Goal: Communication & Community: Answer question/provide support

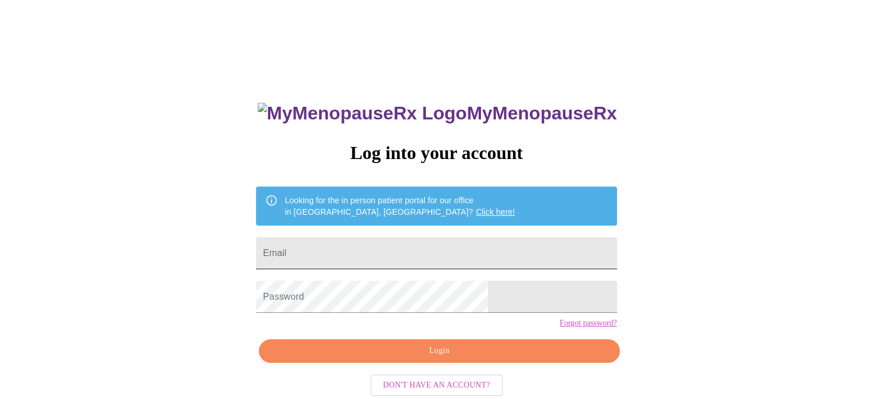
click at [432, 247] on input "Email" at bounding box center [436, 253] width 360 height 32
type input "[EMAIL_ADDRESS][DOMAIN_NAME]"
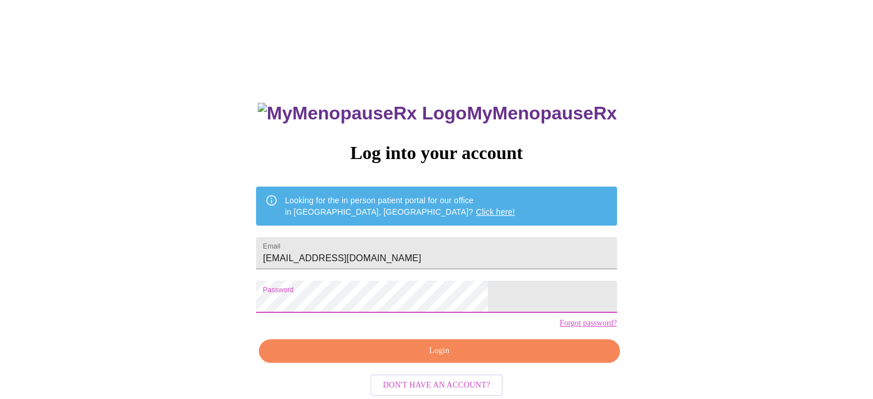
click at [457, 358] on span "Login" at bounding box center [439, 351] width 334 height 14
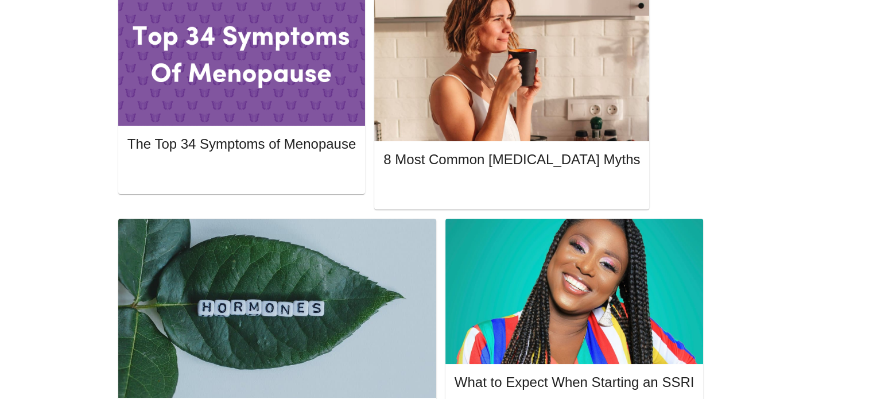
scroll to position [558, 0]
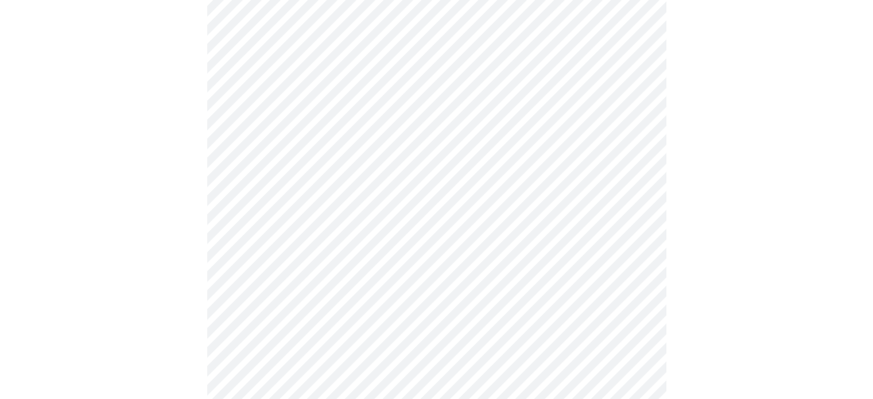
scroll to position [147, 0]
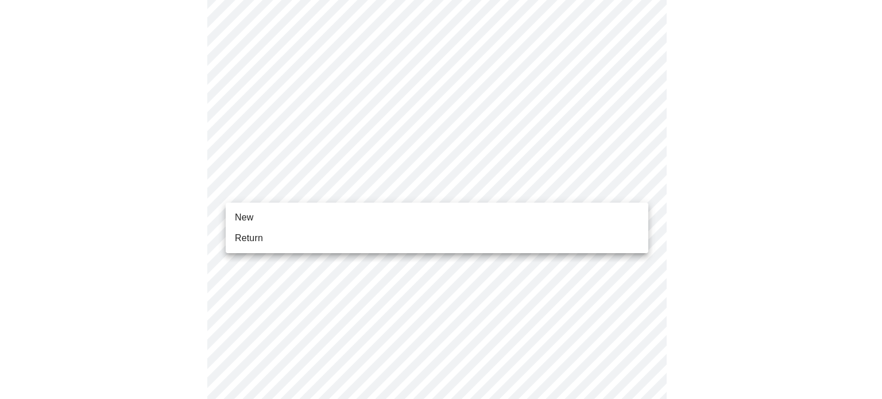
click at [624, 188] on body "MyMenopauseRx Appointments Messaging Labs Uploads Medications Community Refer a…" at bounding box center [441, 378] width 872 height 1041
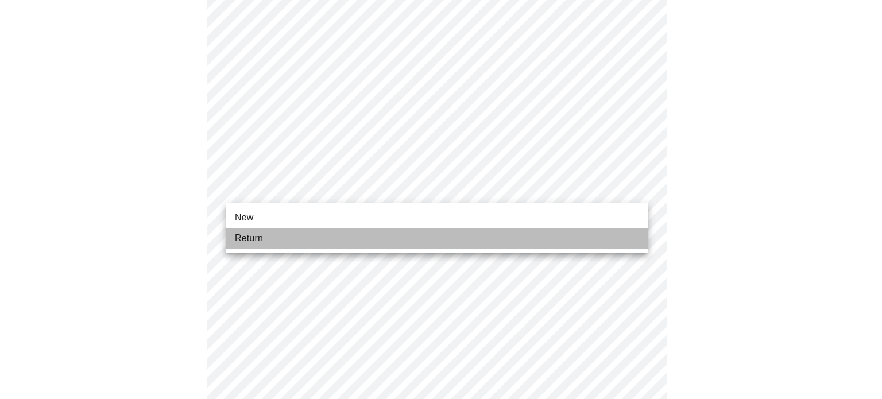
click at [532, 247] on li "Return" at bounding box center [437, 238] width 422 height 21
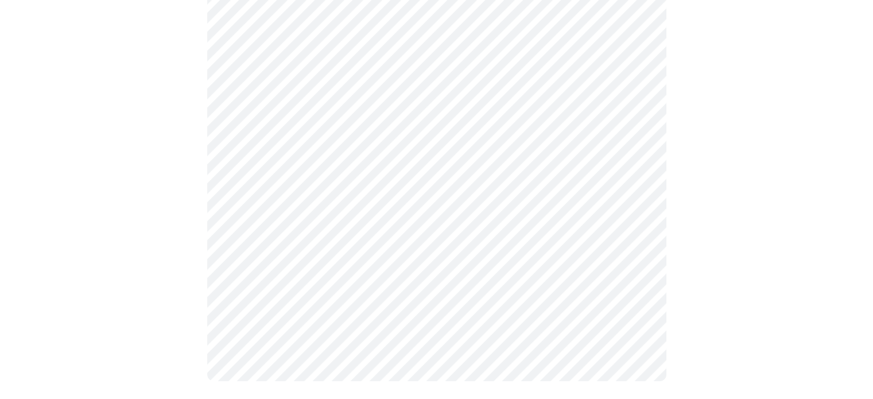
scroll to position [0, 0]
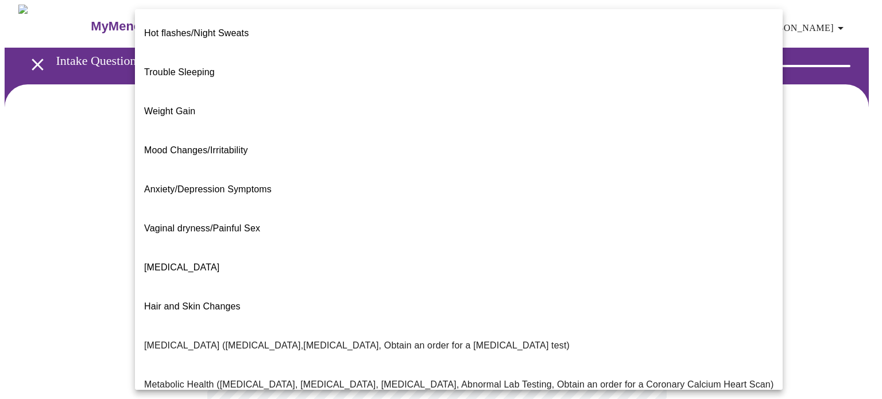
click at [557, 226] on body "MyMenopauseRx Appointments Messaging Labs Uploads Medications Community Refer a…" at bounding box center [441, 349] width 872 height 689
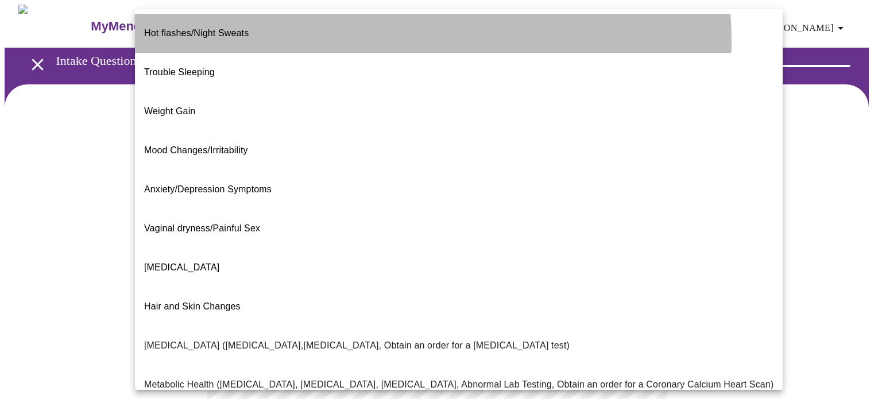
click at [386, 41] on li "Hot flashes/Night Sweats" at bounding box center [458, 33] width 647 height 39
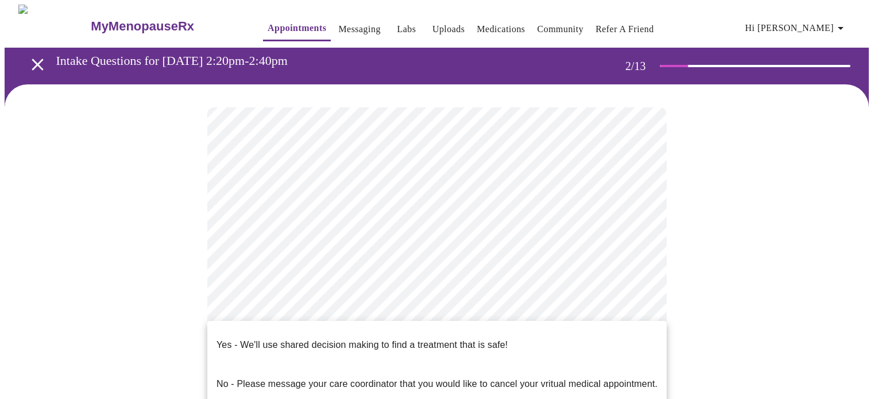
click at [556, 355] on body "MyMenopauseRx Appointments Messaging Labs Uploads Medications Community Refer a…" at bounding box center [441, 346] width 872 height 682
click at [520, 377] on p "No - Please message your care coordinator that you would like to cancel your vr…" at bounding box center [436, 384] width 441 height 14
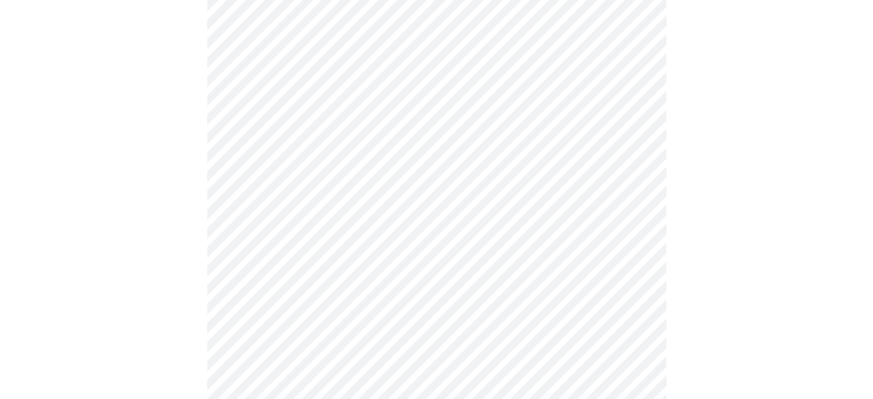
scroll to position [229, 0]
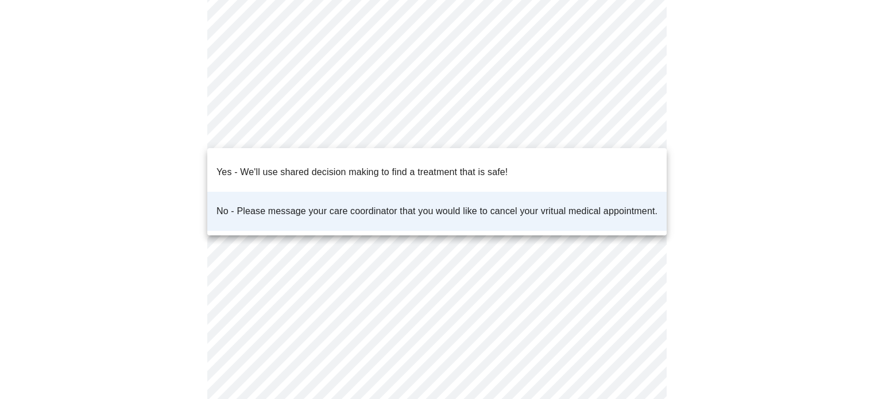
click at [535, 135] on body "MyMenopauseRx Appointments Messaging Labs Uploads Medications Community Refer a…" at bounding box center [441, 113] width 872 height 675
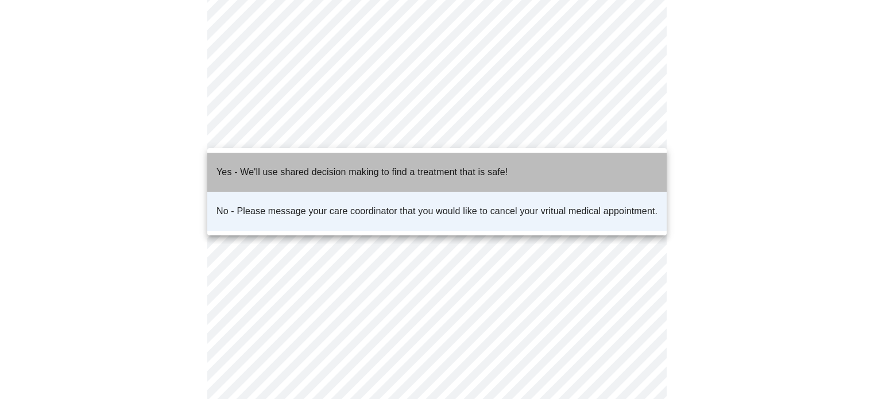
click at [493, 169] on p "Yes - We'll use shared decision making to find a treatment that is safe!" at bounding box center [361, 172] width 291 height 14
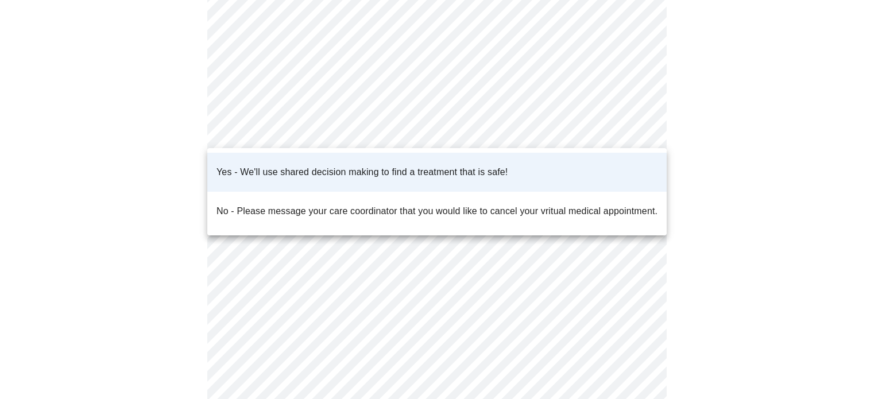
click at [524, 135] on body "MyMenopauseRx Appointments Messaging Labs Uploads Medications Community Refer a…" at bounding box center [441, 113] width 872 height 675
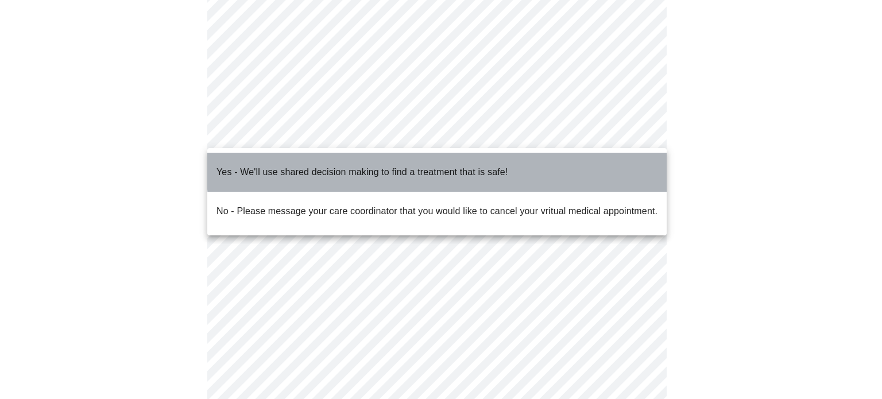
click at [500, 165] on p "Yes - We'll use shared decision making to find a treatment that is safe!" at bounding box center [361, 172] width 291 height 14
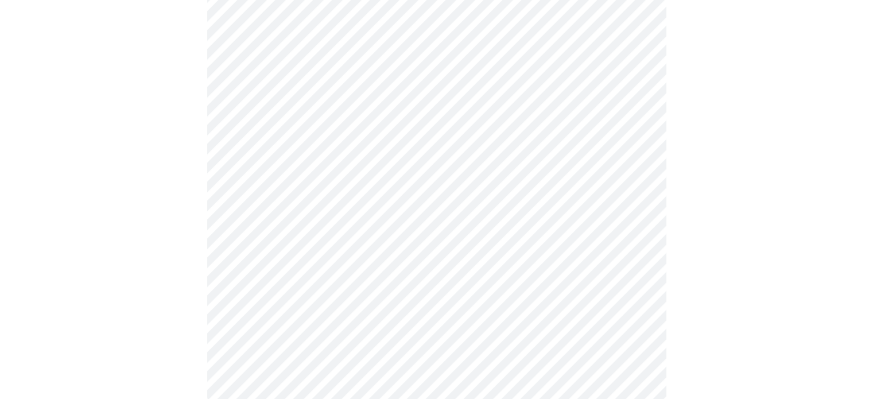
scroll to position [0, 0]
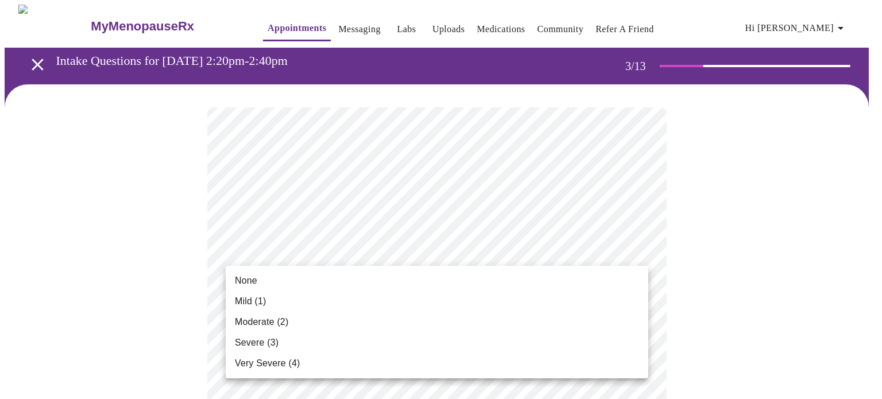
click at [484, 312] on li "Moderate (2)" at bounding box center [437, 322] width 422 height 21
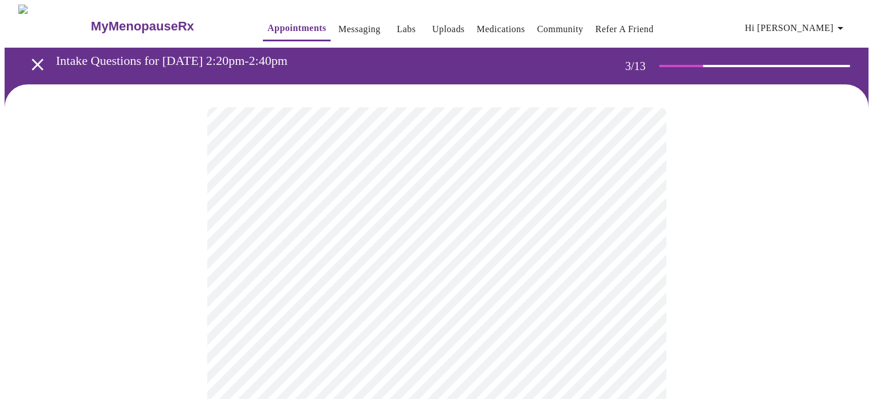
scroll to position [349, 0]
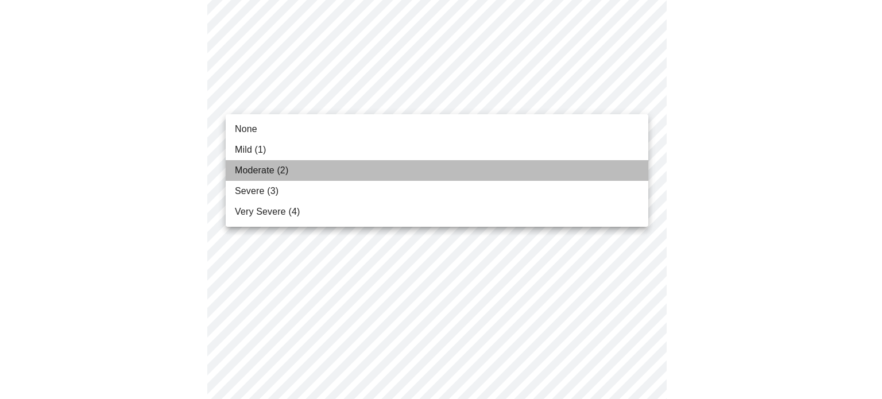
click at [448, 177] on li "Moderate (2)" at bounding box center [437, 170] width 422 height 21
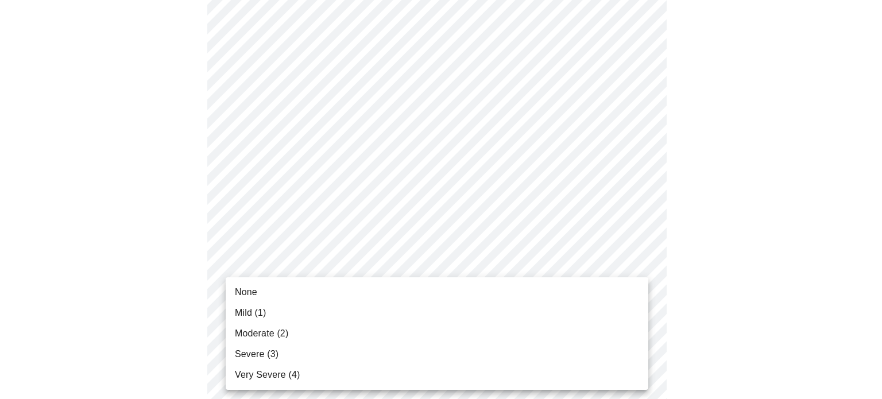
click at [438, 274] on body "MyMenopauseRx Appointments Messaging Labs Uploads Medications Community Refer a…" at bounding box center [441, 403] width 872 height 1494
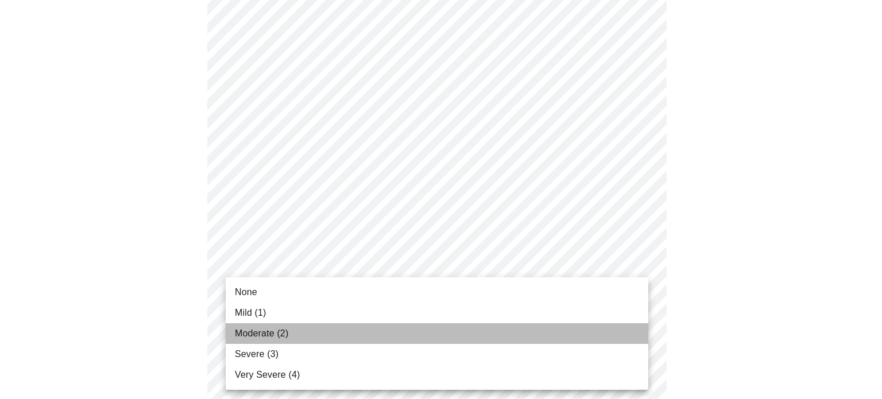
click at [362, 335] on li "Moderate (2)" at bounding box center [437, 333] width 422 height 21
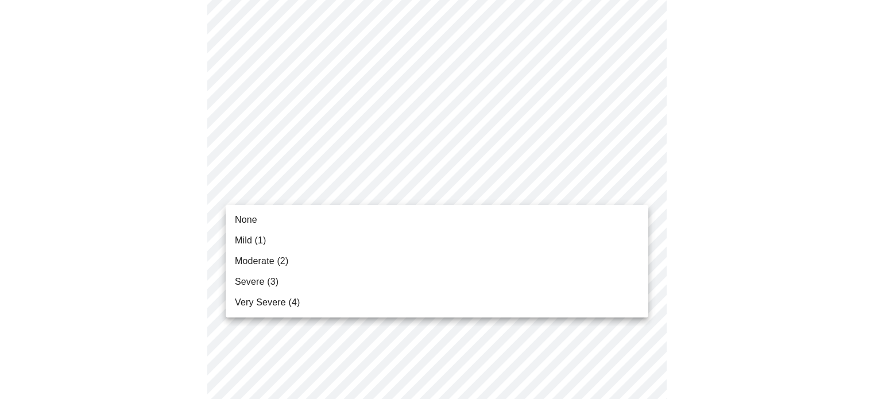
click at [378, 194] on body "MyMenopauseRx Appointments Messaging Labs Uploads Medications Community Refer a…" at bounding box center [441, 395] width 872 height 1478
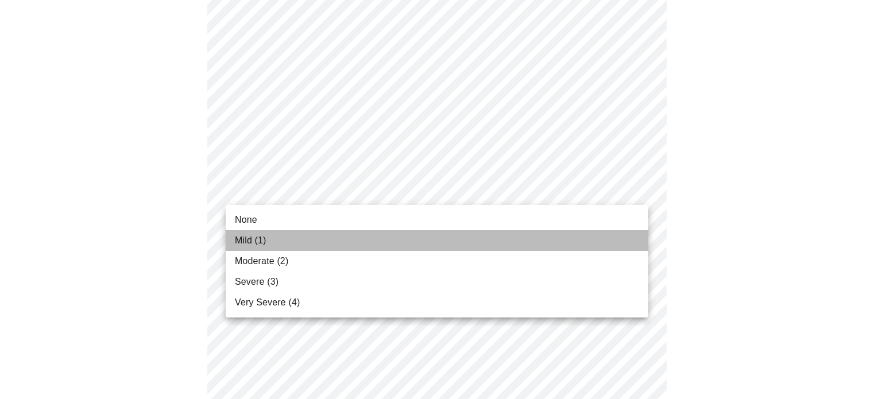
click at [329, 238] on li "Mild (1)" at bounding box center [437, 240] width 422 height 21
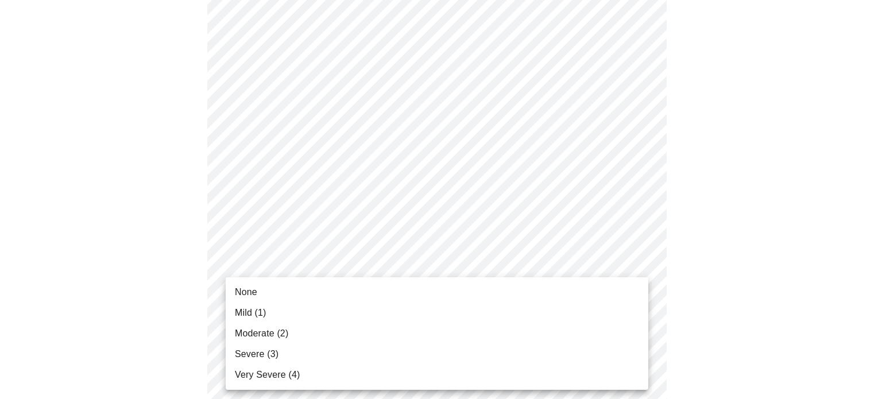
click at [327, 345] on body "MyMenopauseRx Appointments Messaging Labs Uploads Medications Community Refer a…" at bounding box center [441, 387] width 872 height 1462
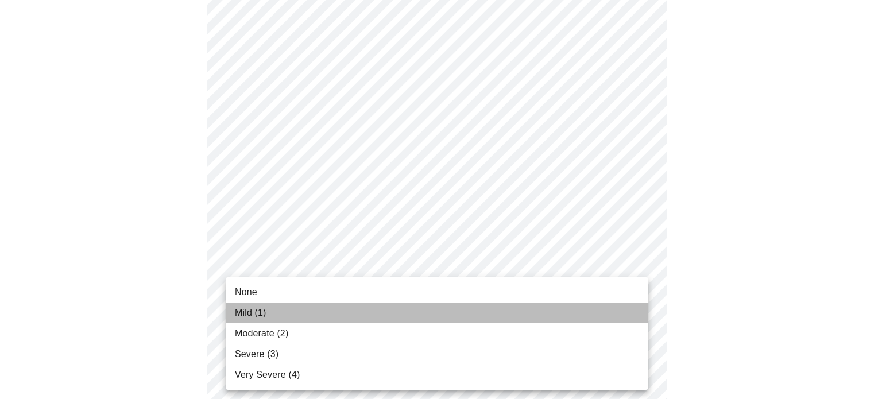
click at [297, 317] on li "Mild (1)" at bounding box center [437, 312] width 422 height 21
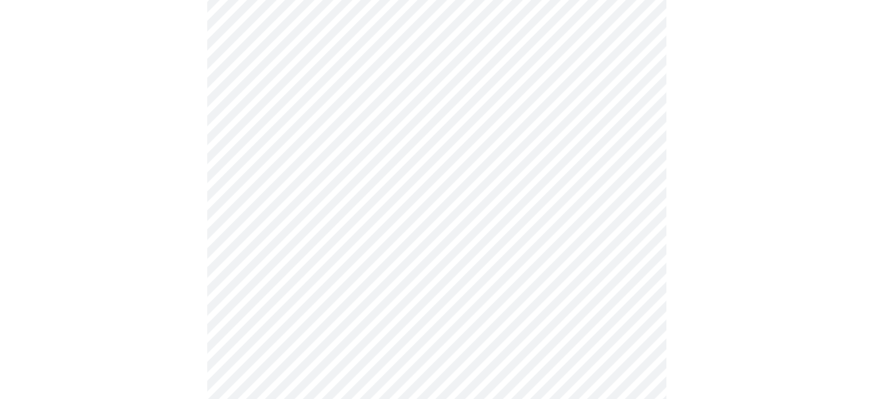
scroll to position [637, 0]
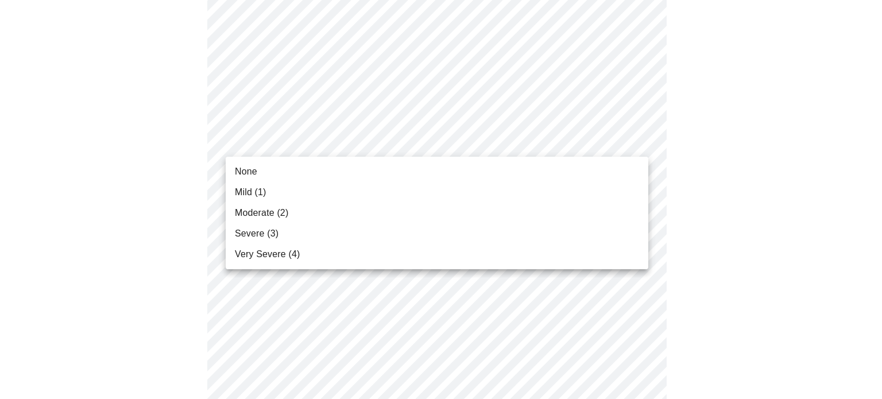
click at [568, 145] on body "MyMenopauseRx Appointments Messaging Labs Uploads Medications Community Refer a…" at bounding box center [441, 91] width 872 height 1446
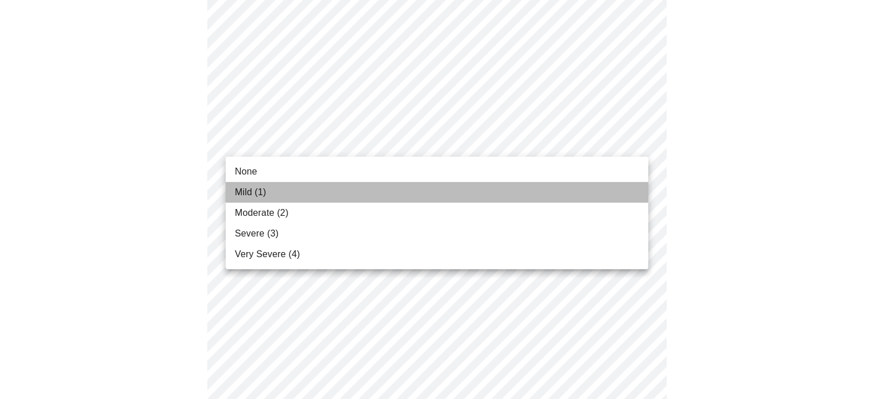
click at [460, 192] on li "Mild (1)" at bounding box center [437, 192] width 422 height 21
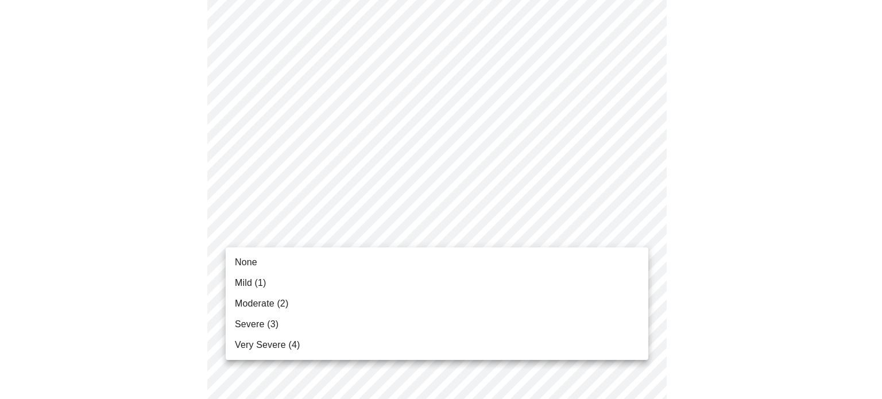
click at [439, 230] on body "MyMenopauseRx Appointments Messaging Labs Uploads Medications Community Refer a…" at bounding box center [441, 83] width 872 height 1430
click at [395, 284] on li "Mild (1)" at bounding box center [437, 283] width 422 height 21
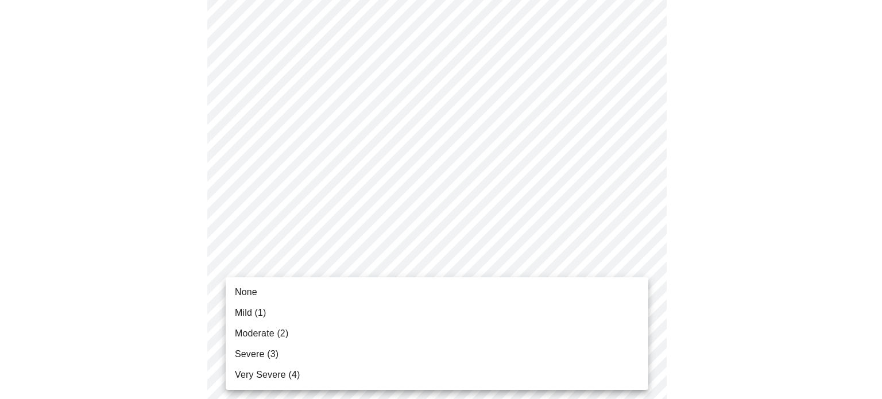
click at [388, 312] on body "MyMenopauseRx Appointments Messaging Labs Uploads Medications Community Refer a…" at bounding box center [441, 75] width 872 height 1414
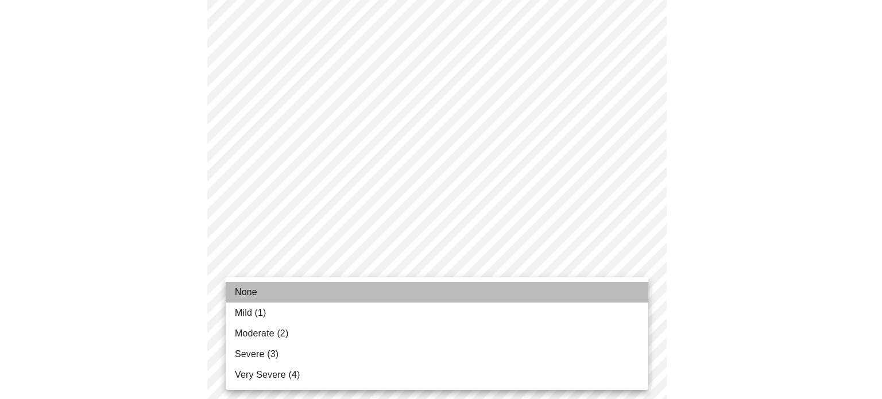
click at [342, 296] on li "None" at bounding box center [437, 292] width 422 height 21
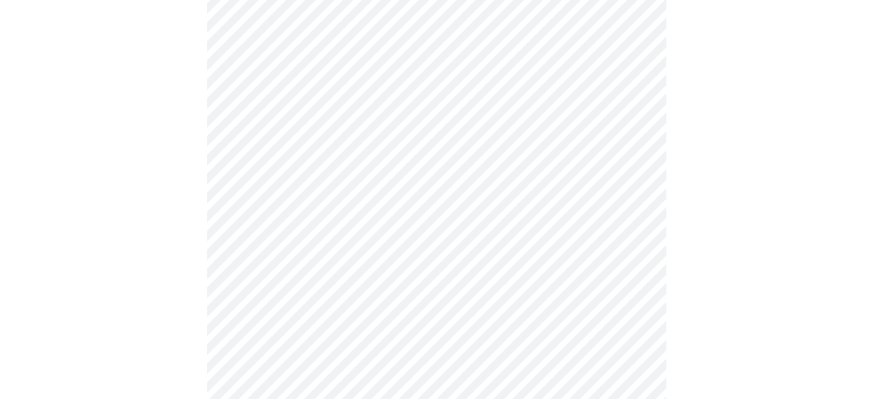
scroll to position [863, 0]
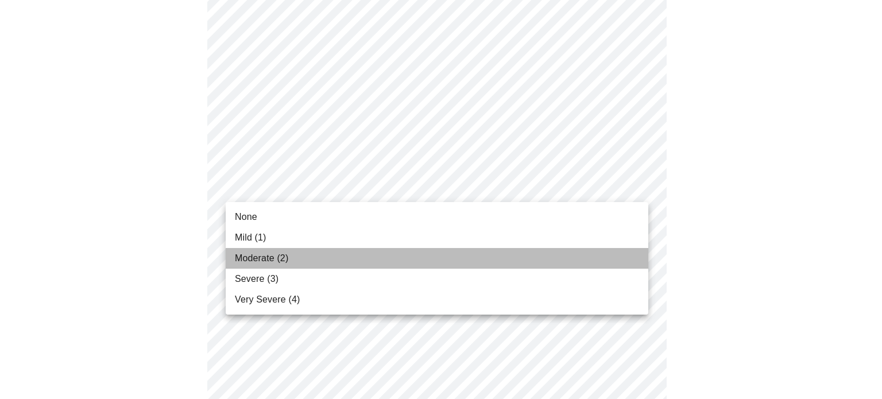
click at [426, 253] on li "Moderate (2)" at bounding box center [437, 258] width 422 height 21
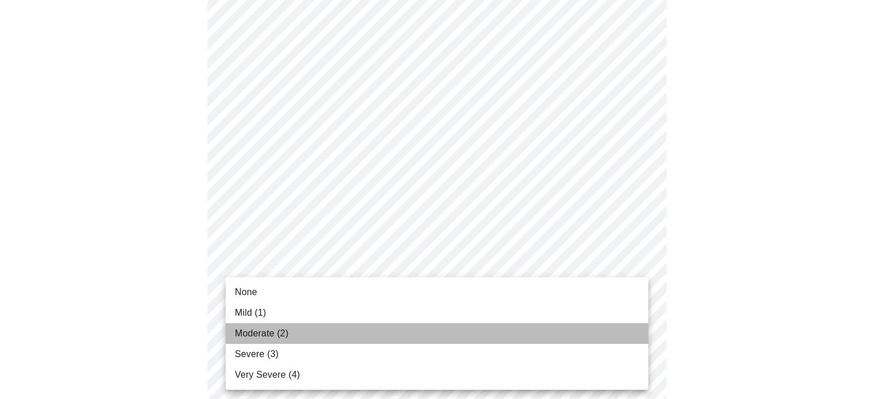
click at [349, 341] on li "Moderate (2)" at bounding box center [437, 333] width 422 height 21
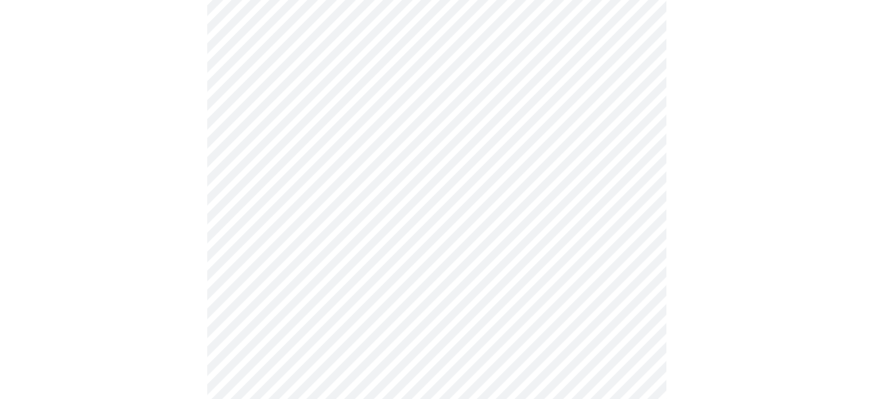
scroll to position [218, 0]
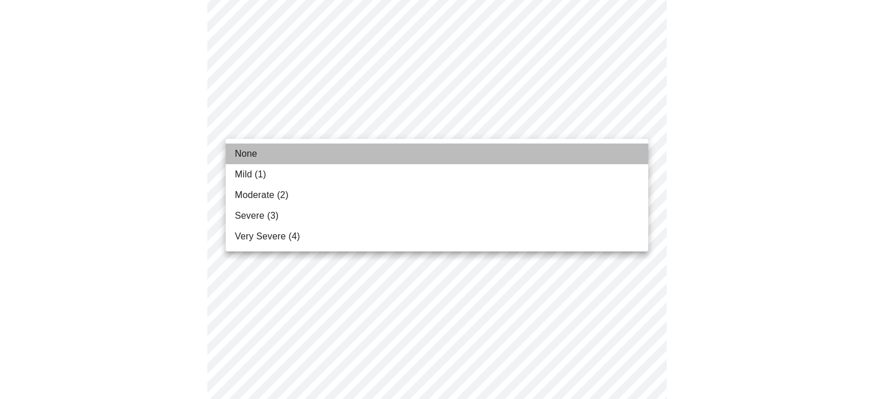
drag, startPoint x: 514, startPoint y: 153, endPoint x: 881, endPoint y: 156, distance: 367.3
click at [872, 156] on div "None Mild (1) Moderate (2) Severe (3) Very Severe (4)" at bounding box center [441, 199] width 882 height 399
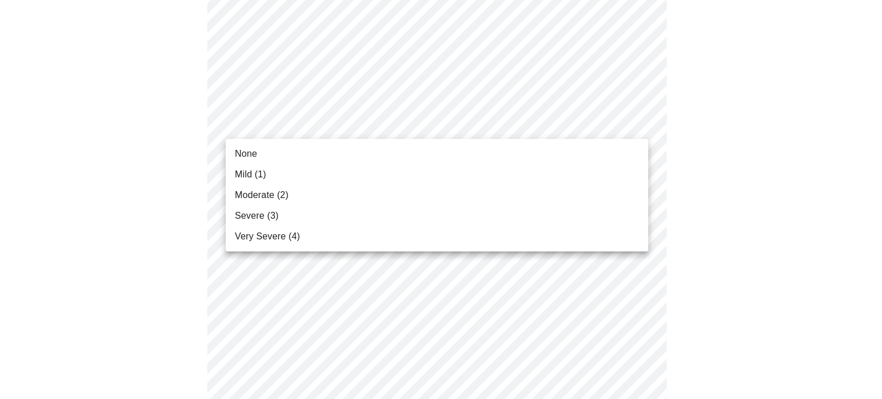
click at [543, 154] on li "None" at bounding box center [437, 153] width 422 height 21
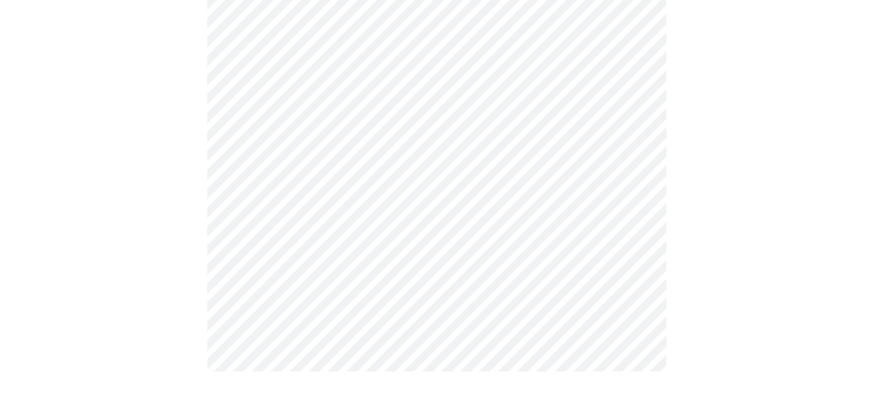
scroll to position [0, 0]
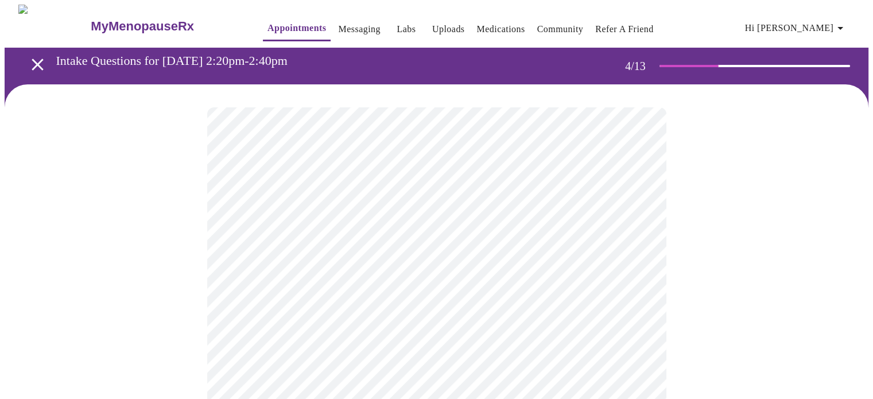
drag, startPoint x: 870, startPoint y: 119, endPoint x: 881, endPoint y: 212, distance: 93.0
drag, startPoint x: 803, startPoint y: 249, endPoint x: 875, endPoint y: 222, distance: 76.1
drag, startPoint x: 819, startPoint y: 253, endPoint x: 881, endPoint y: 242, distance: 62.9
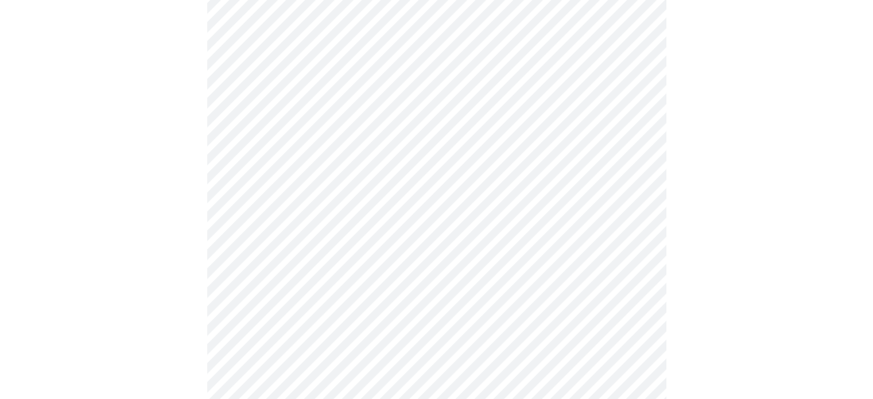
scroll to position [530, 0]
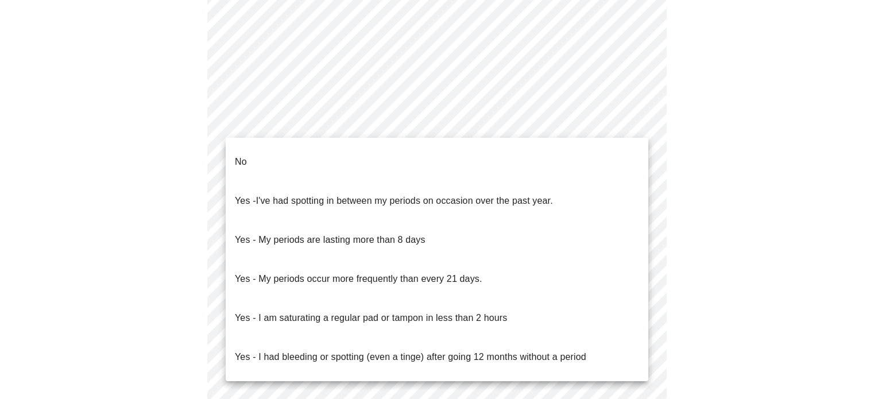
click at [574, 116] on body "MyMenopauseRx Appointments Messaging Labs Uploads Medications Community Refer a…" at bounding box center [441, 16] width 872 height 1085
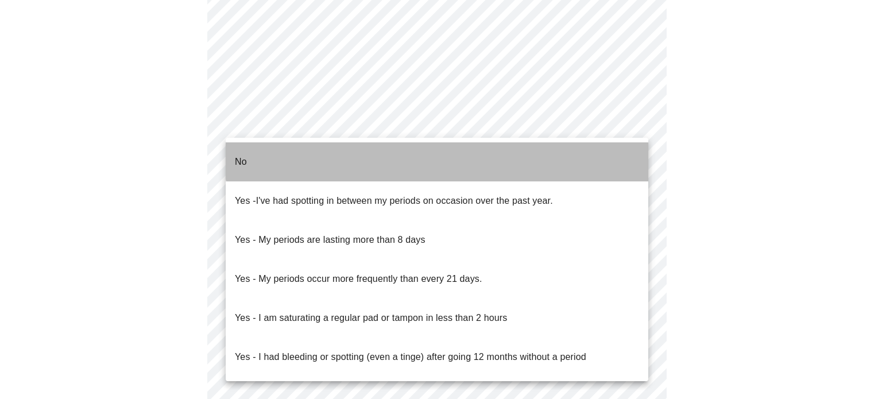
click at [510, 147] on li "No" at bounding box center [437, 161] width 422 height 39
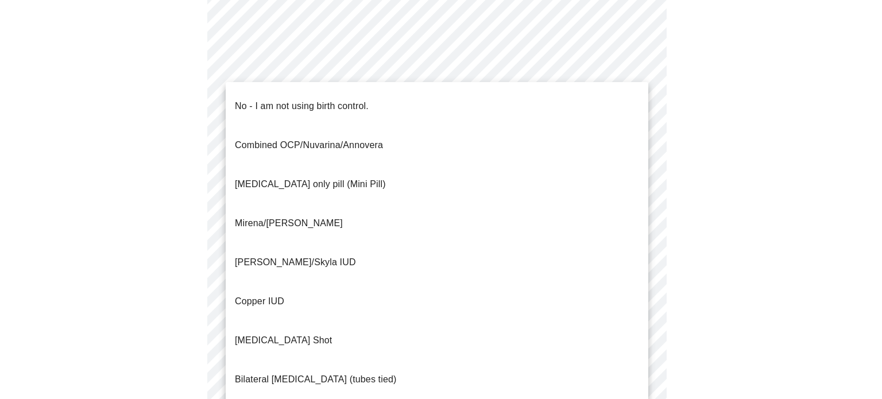
click at [469, 204] on body "MyMenopauseRx Appointments Messaging Labs Uploads Medications Community Refer a…" at bounding box center [441, 13] width 872 height 1078
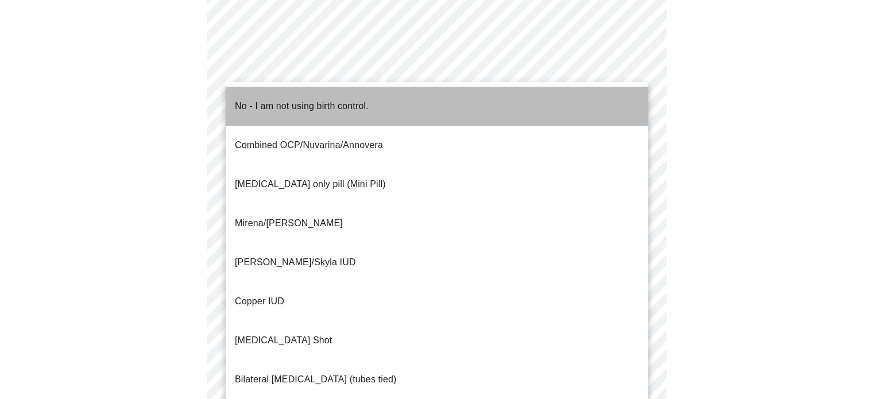
click at [387, 96] on li "No - I am not using birth control." at bounding box center [437, 106] width 422 height 39
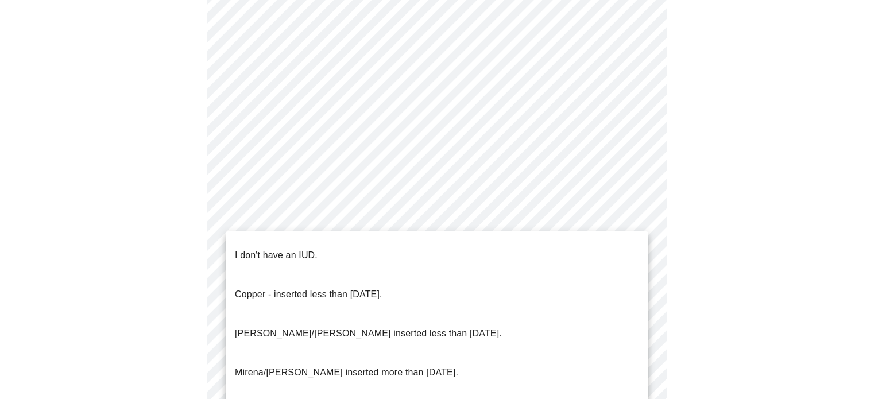
click at [348, 289] on body "MyMenopauseRx Appointments Messaging Labs Uploads Medications Community Refer a…" at bounding box center [441, 9] width 872 height 1071
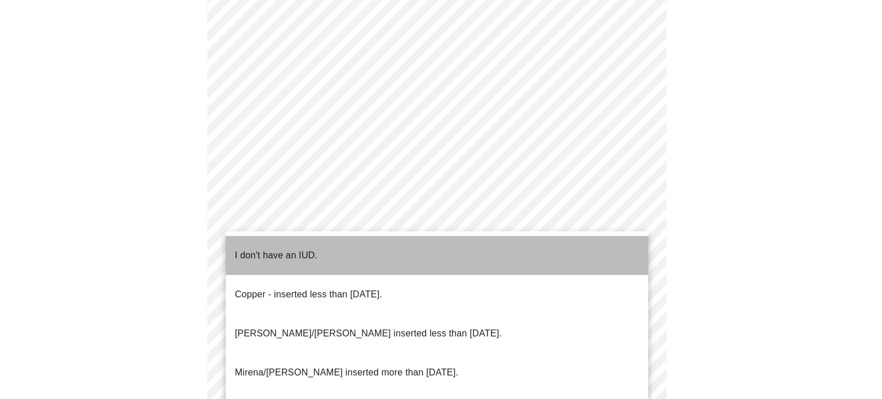
click at [317, 243] on li "I don't have an IUD." at bounding box center [437, 255] width 422 height 39
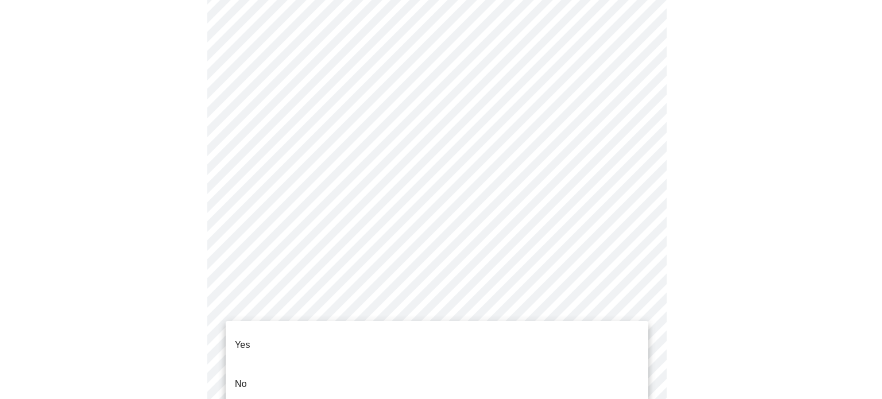
click at [319, 371] on body "MyMenopauseRx Appointments Messaging Labs Uploads Medications Community Refer a…" at bounding box center [441, 6] width 872 height 1065
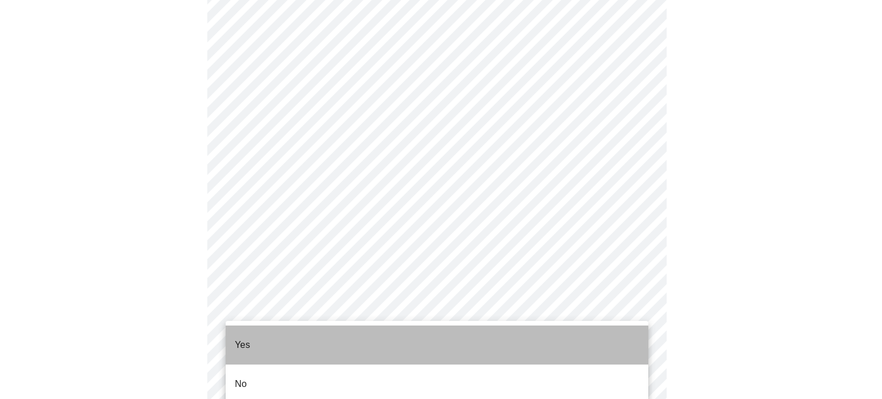
click at [310, 331] on li "Yes" at bounding box center [437, 344] width 422 height 39
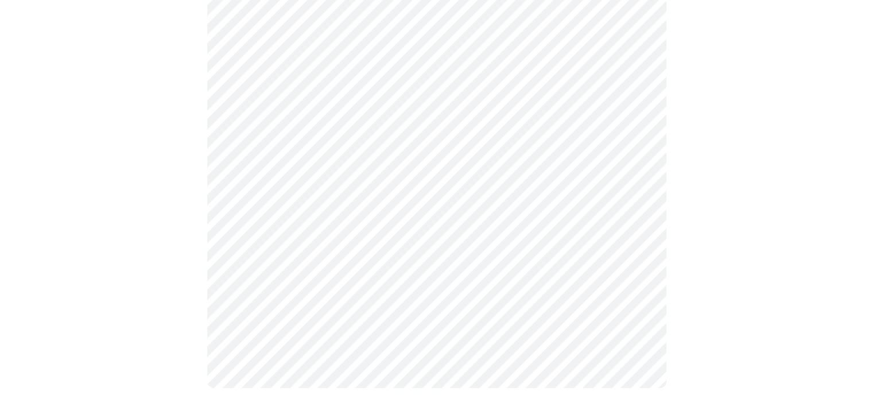
scroll to position [659, 0]
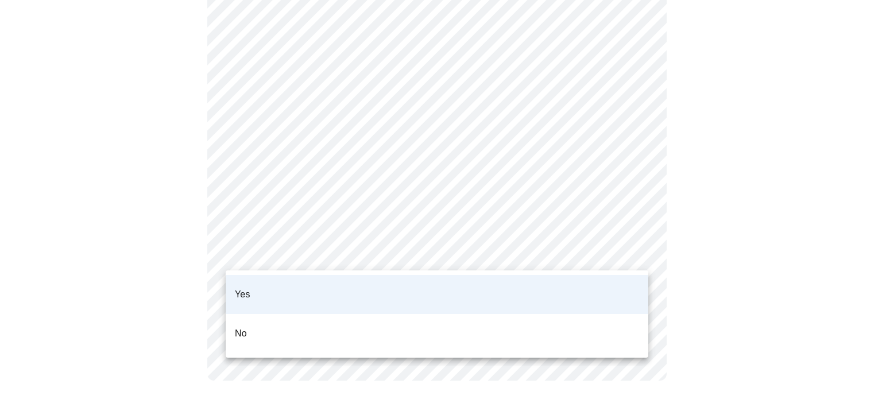
click at [607, 288] on li "Yes" at bounding box center [437, 294] width 422 height 39
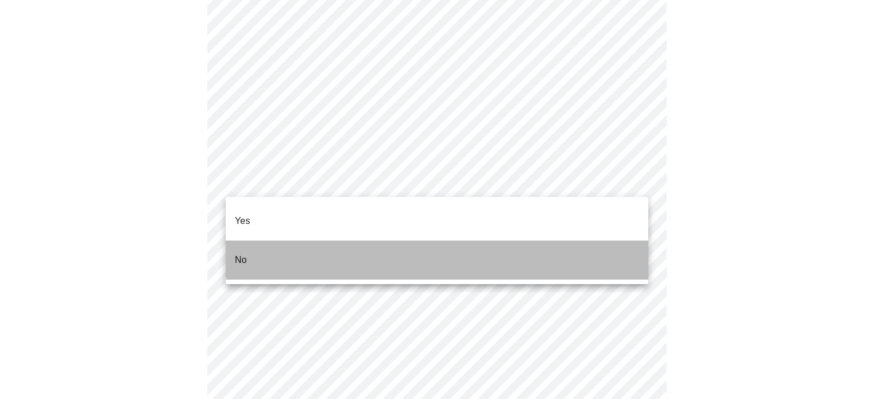
click at [477, 242] on li "No" at bounding box center [437, 259] width 422 height 39
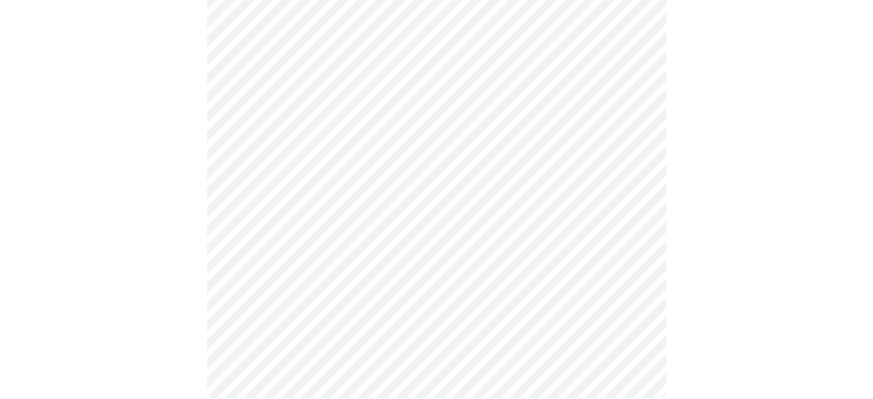
scroll to position [694, 0]
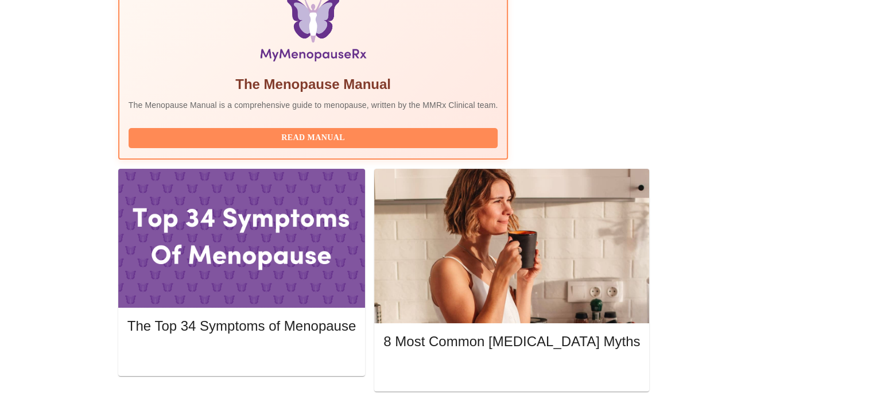
scroll to position [376, 0]
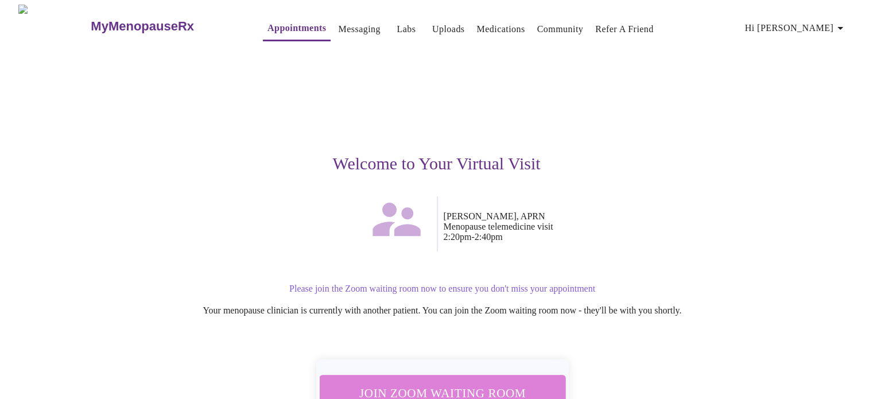
click at [473, 382] on span "Join Zoom Waiting Room" at bounding box center [442, 392] width 216 height 21
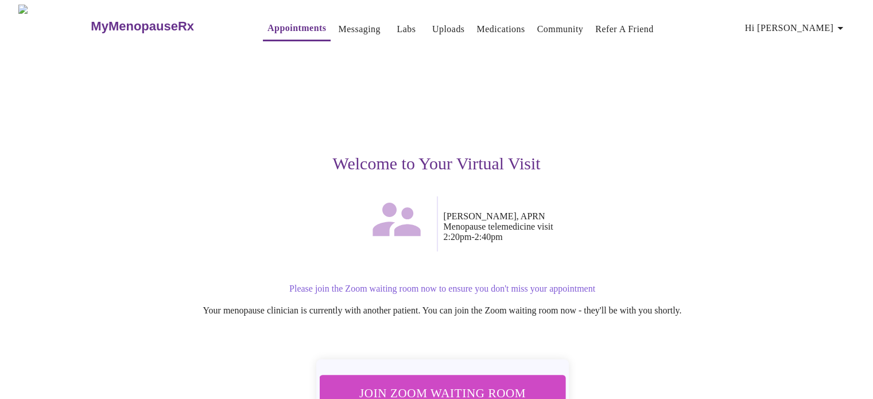
click at [339, 22] on link "Messaging" at bounding box center [359, 29] width 42 height 16
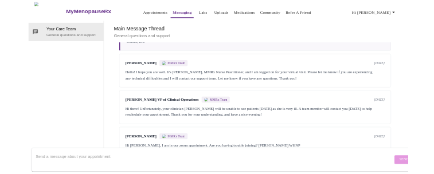
scroll to position [873, 0]
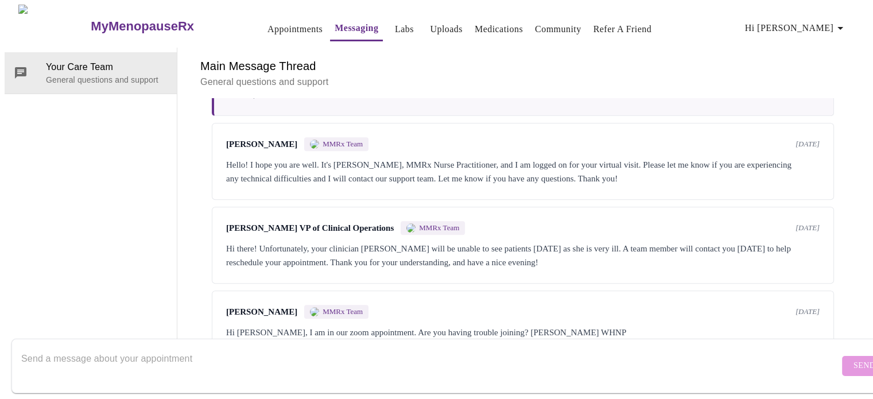
click at [273, 339] on form "Send" at bounding box center [452, 366] width 883 height 55
click at [239, 379] on form "Send" at bounding box center [452, 366] width 883 height 55
click at [221, 363] on textarea "Send a message about your appointment" at bounding box center [430, 365] width 818 height 37
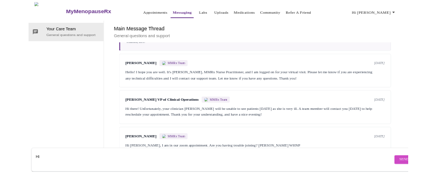
scroll to position [997, 0]
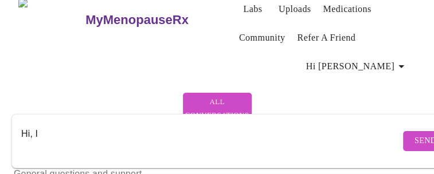
click at [54, 129] on textarea "Hi, I" at bounding box center [210, 141] width 379 height 37
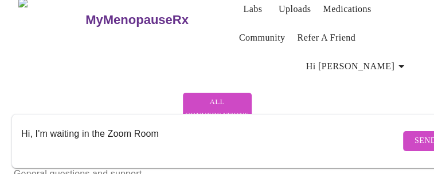
type textarea "Hi, I'm waiting in the Zoom Room"
click at [415, 135] on span "Send" at bounding box center [426, 141] width 22 height 14
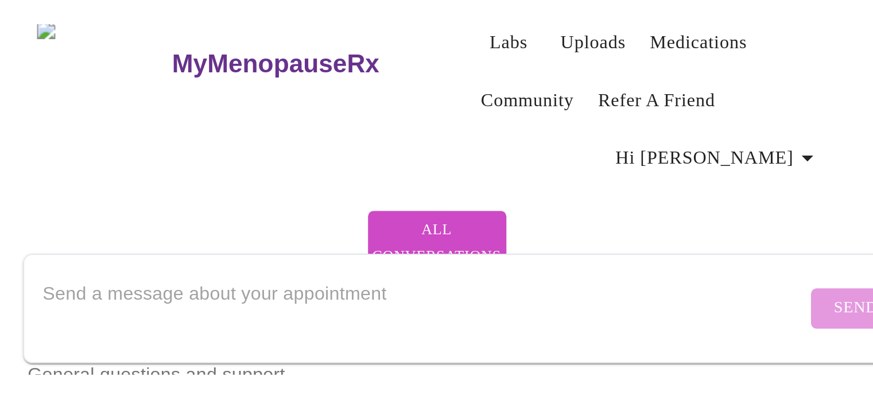
scroll to position [0, 0]
